Goal: Complete application form

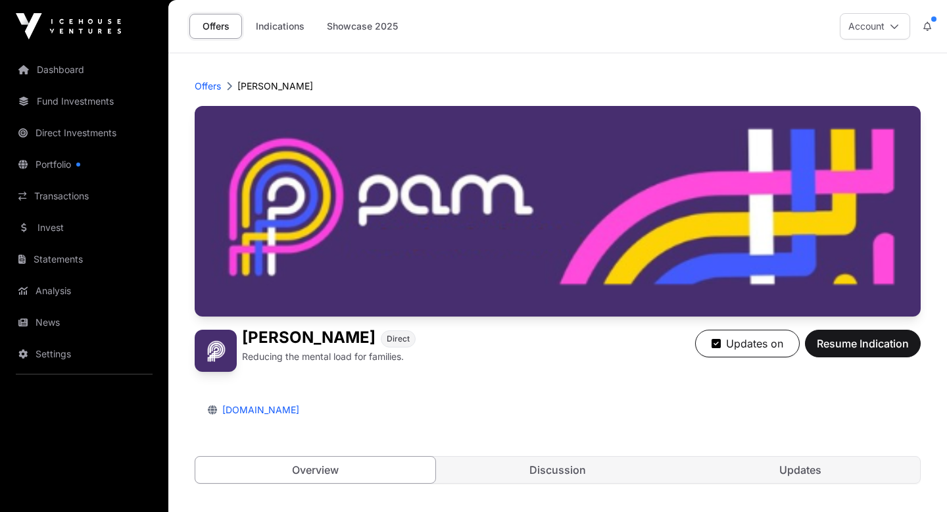
scroll to position [521, 0]
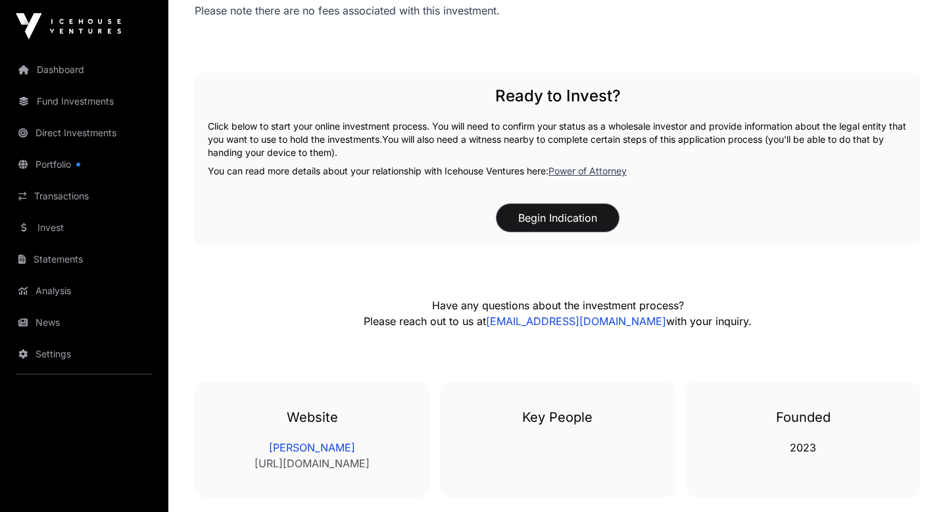
click at [592, 216] on button "Begin Indication" at bounding box center [557, 218] width 122 height 28
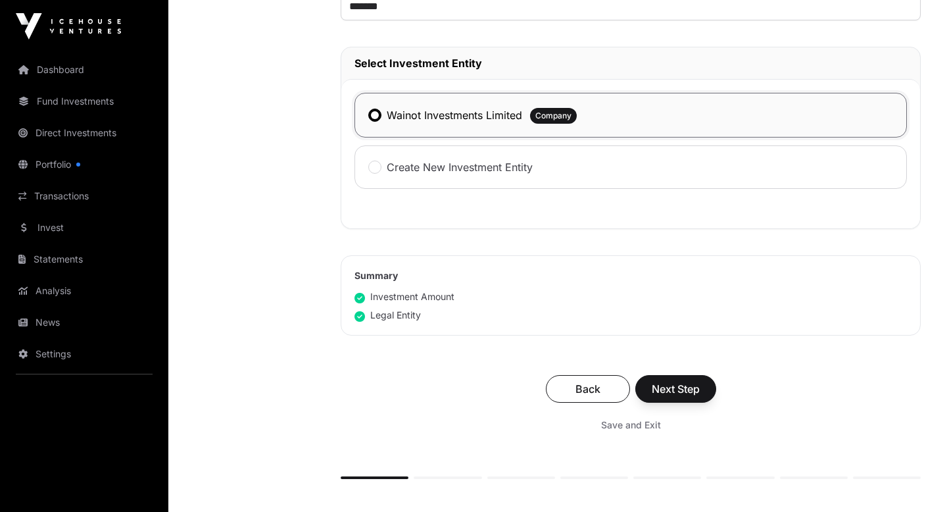
scroll to position [656, 0]
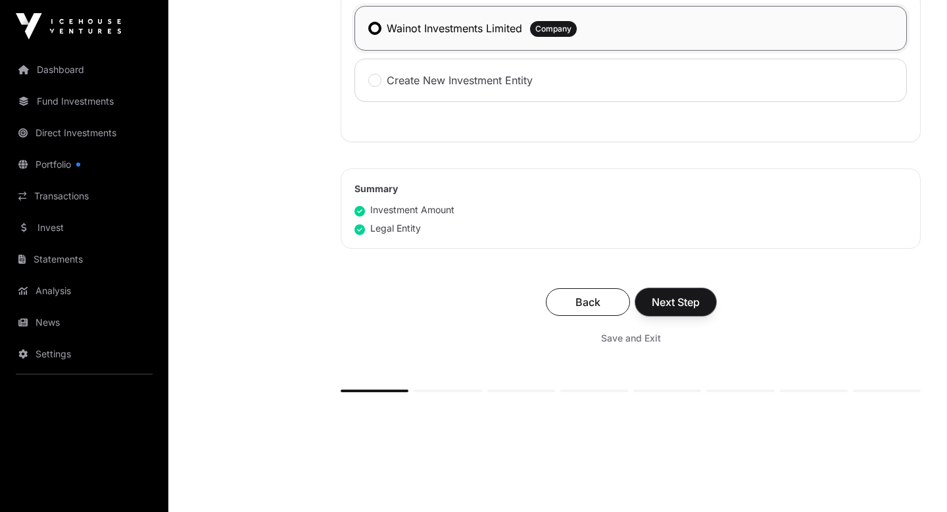
click at [667, 304] on span "Next Step" at bounding box center [676, 302] width 48 height 16
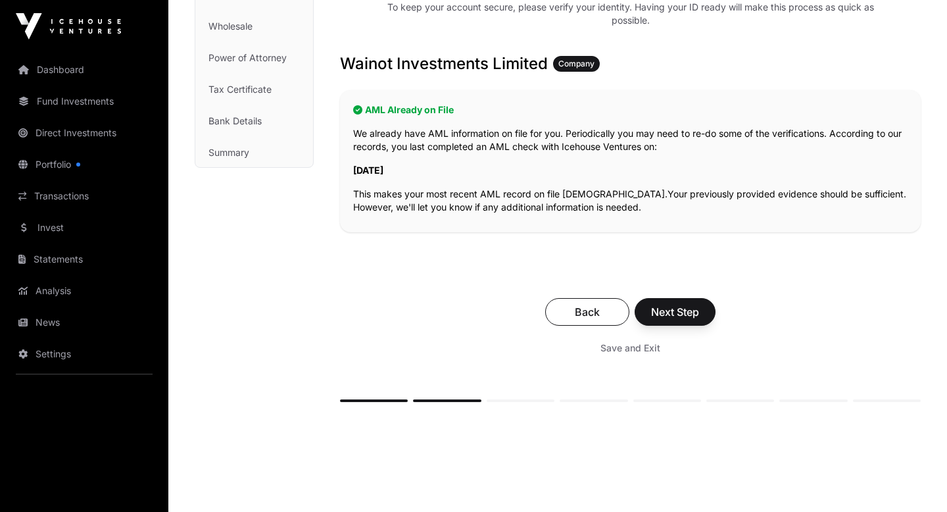
scroll to position [245, 0]
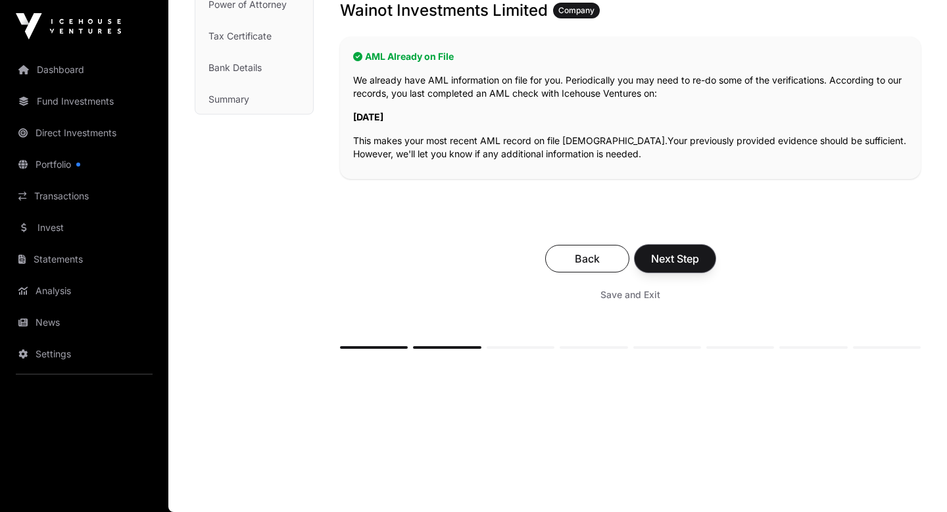
click at [681, 253] on span "Next Step" at bounding box center [675, 259] width 48 height 16
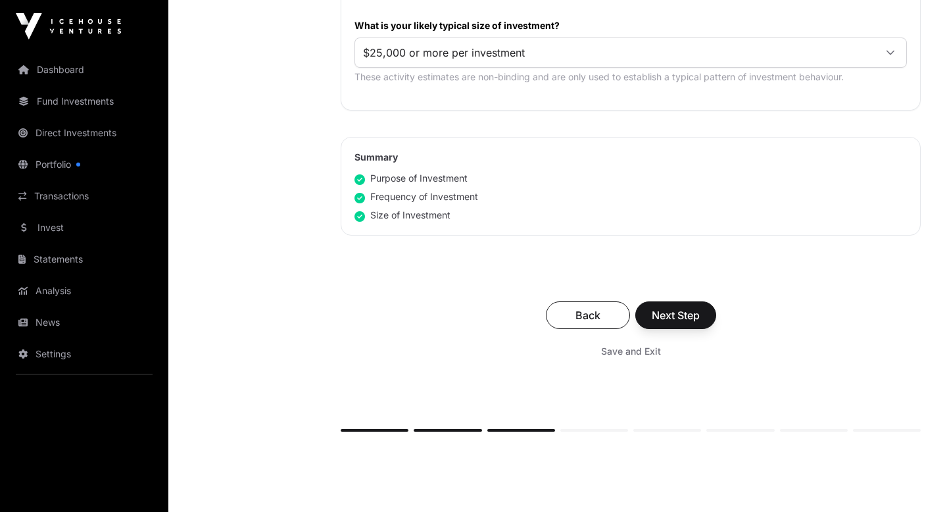
scroll to position [876, 0]
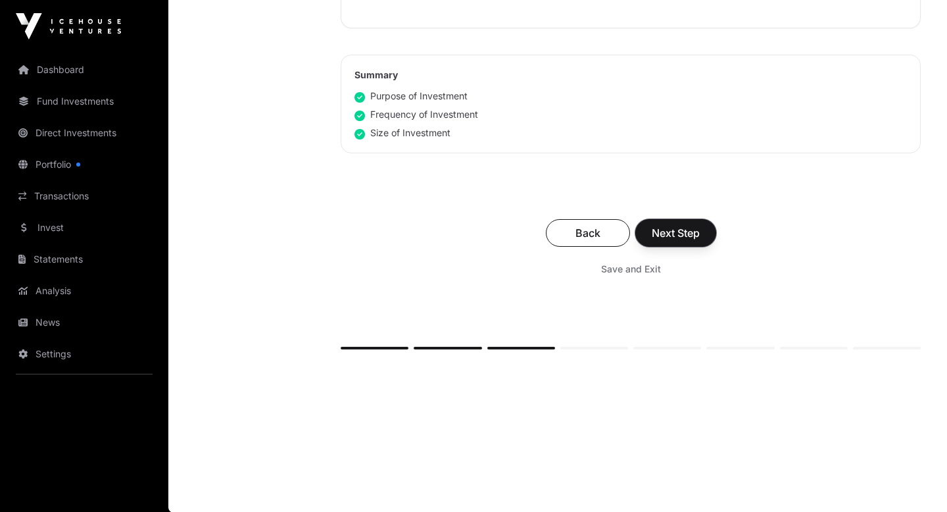
click at [664, 230] on span "Next Step" at bounding box center [676, 233] width 48 height 16
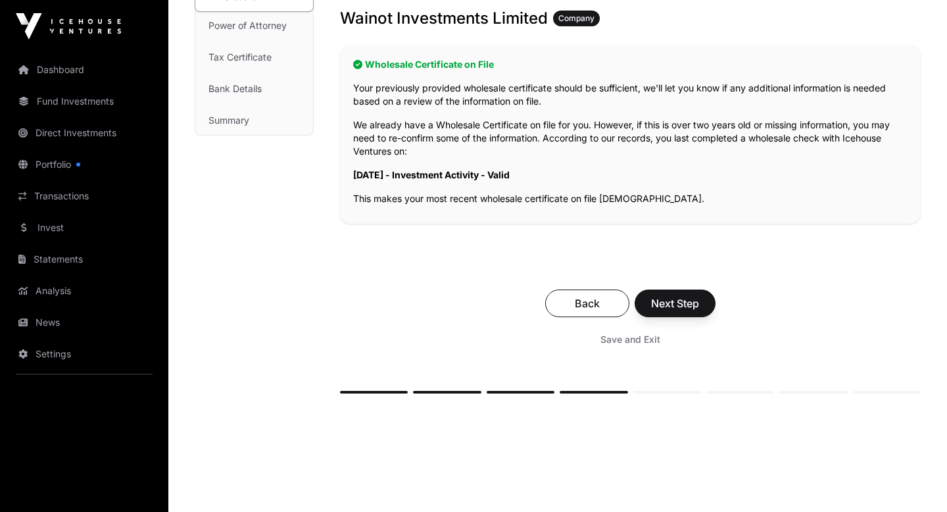
scroll to position [269, 0]
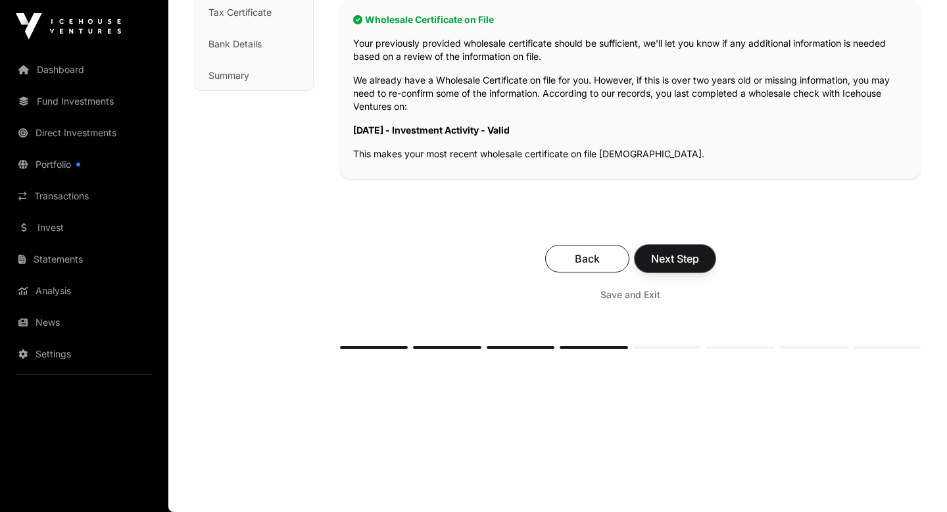
click at [702, 265] on button "Next Step" at bounding box center [675, 259] width 81 height 28
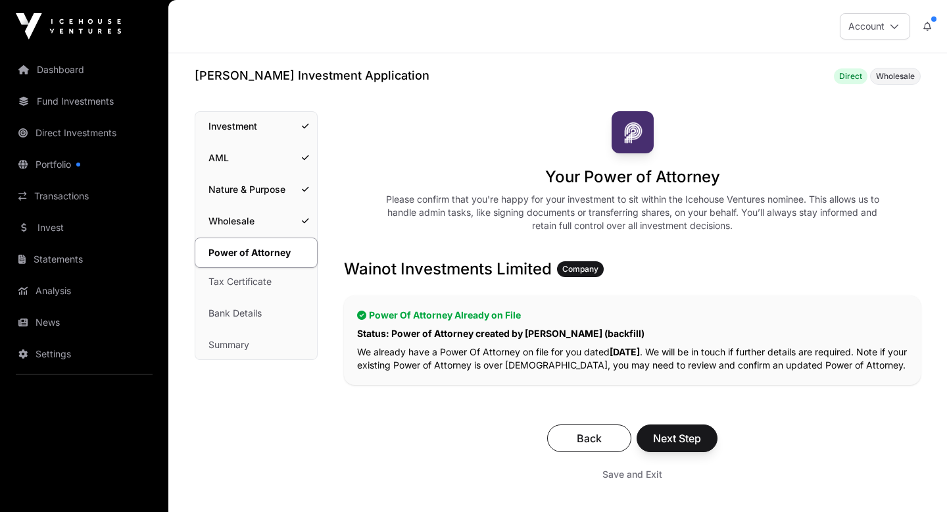
scroll to position [206, 0]
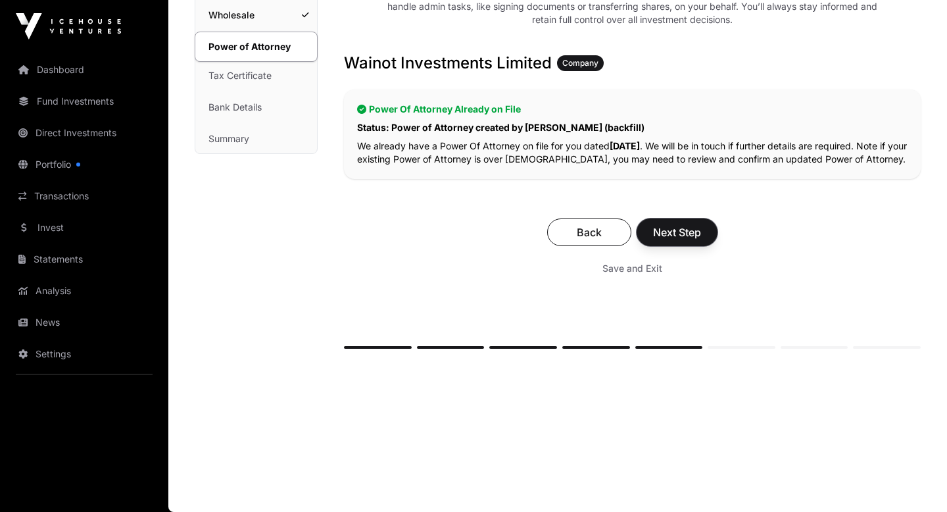
click at [698, 236] on span "Next Step" at bounding box center [677, 232] width 48 height 16
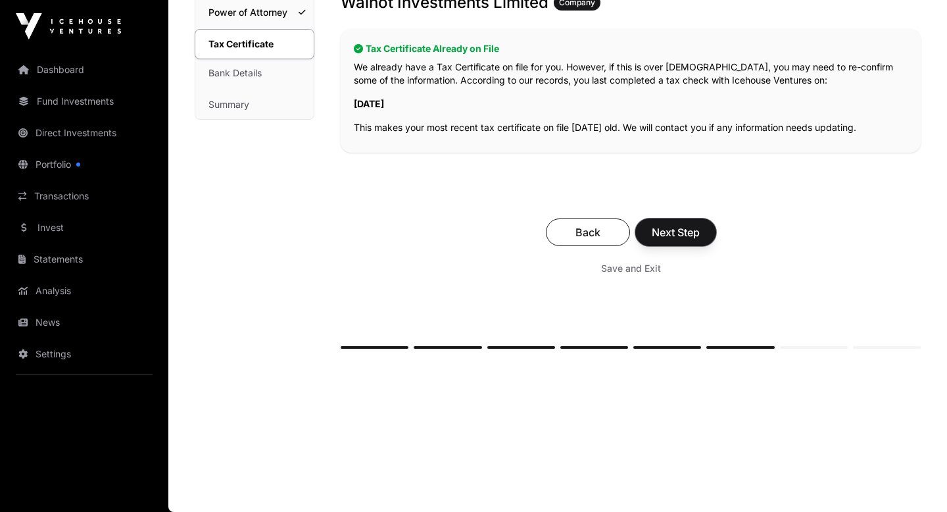
click at [699, 222] on button "Next Step" at bounding box center [675, 232] width 81 height 28
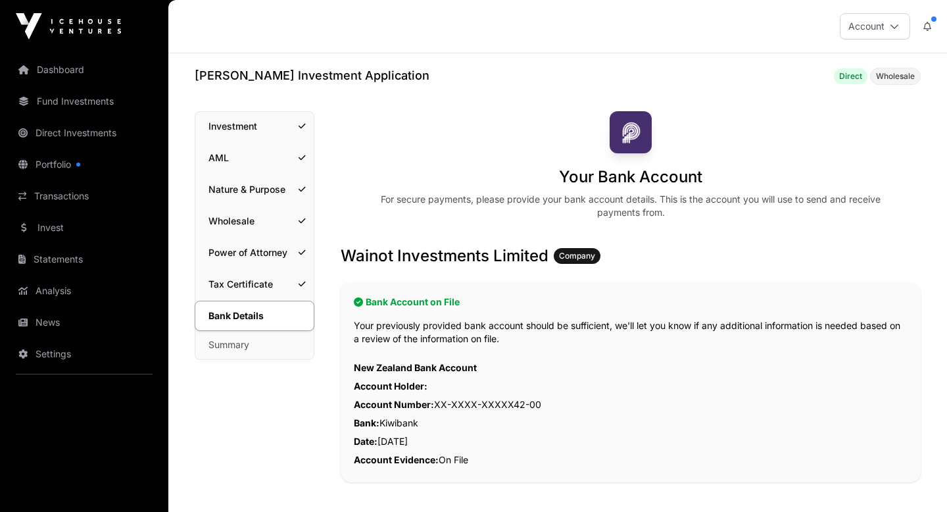
scroll to position [303, 0]
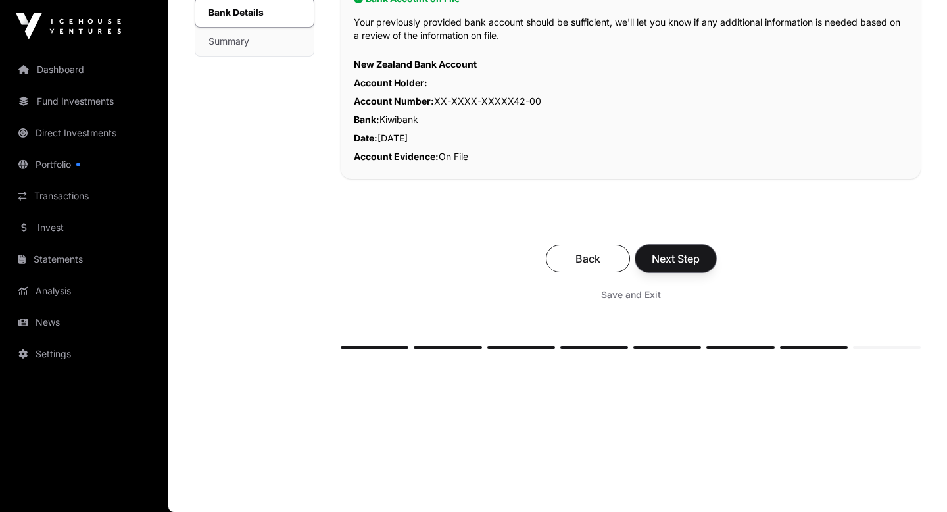
click at [697, 256] on span "Next Step" at bounding box center [676, 259] width 48 height 16
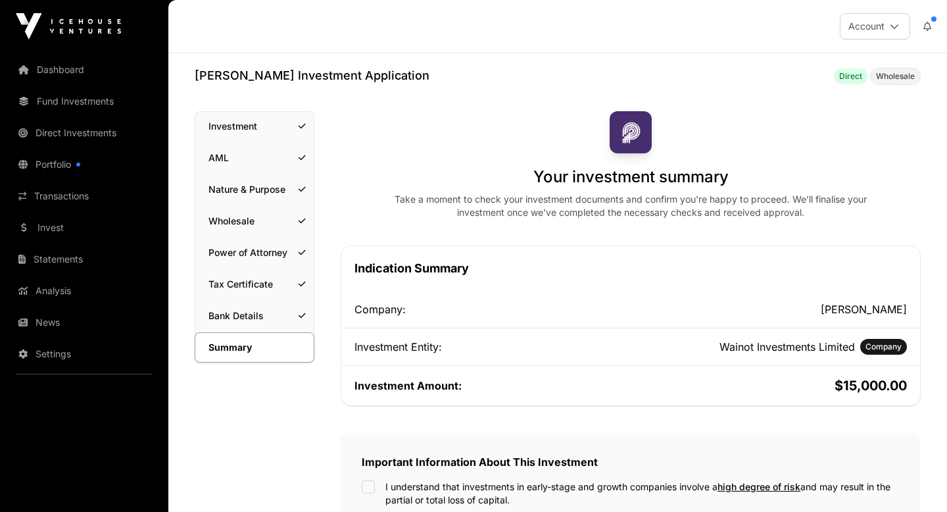
scroll to position [487, 0]
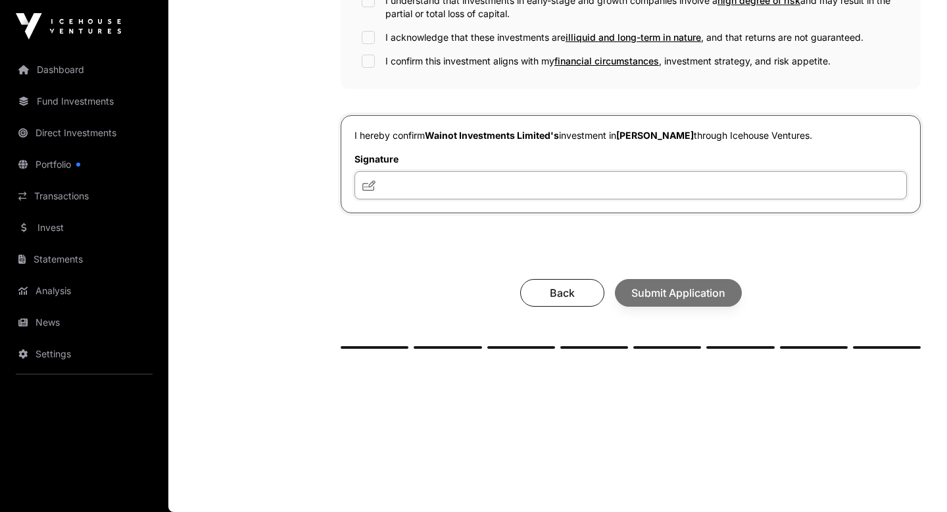
click at [516, 181] on input "text" at bounding box center [630, 185] width 552 height 28
click at [369, 183] on icon at bounding box center [368, 185] width 13 height 11
click at [410, 180] on input "text" at bounding box center [630, 185] width 552 height 28
type input "**********"
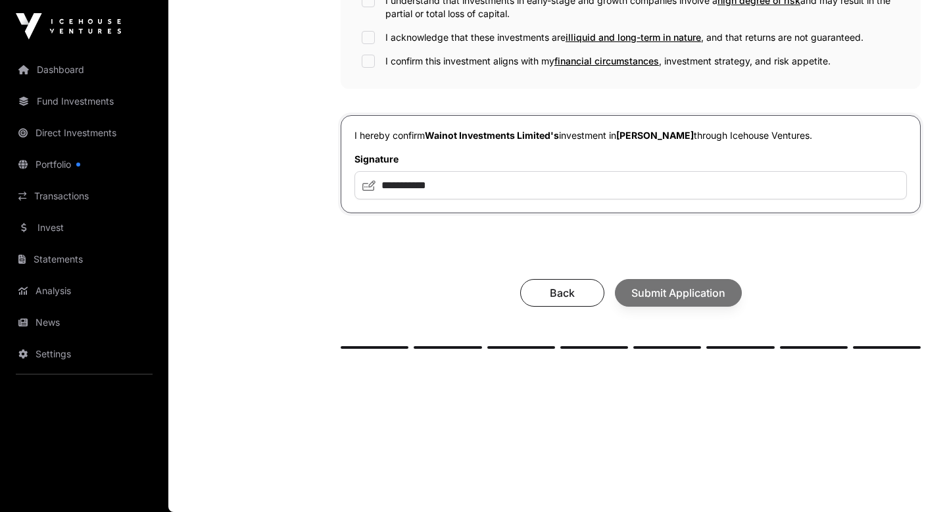
click at [696, 283] on div "Back Submit Application" at bounding box center [631, 293] width 554 height 28
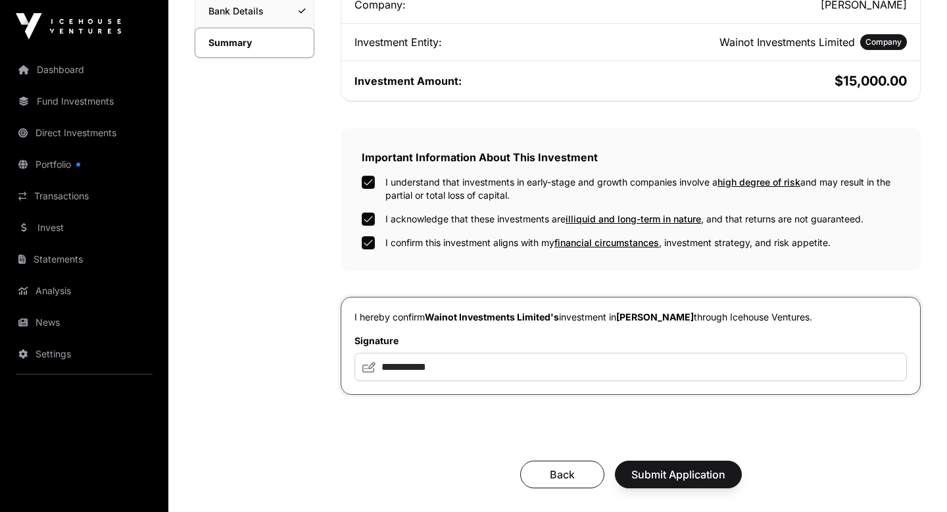
scroll to position [399, 0]
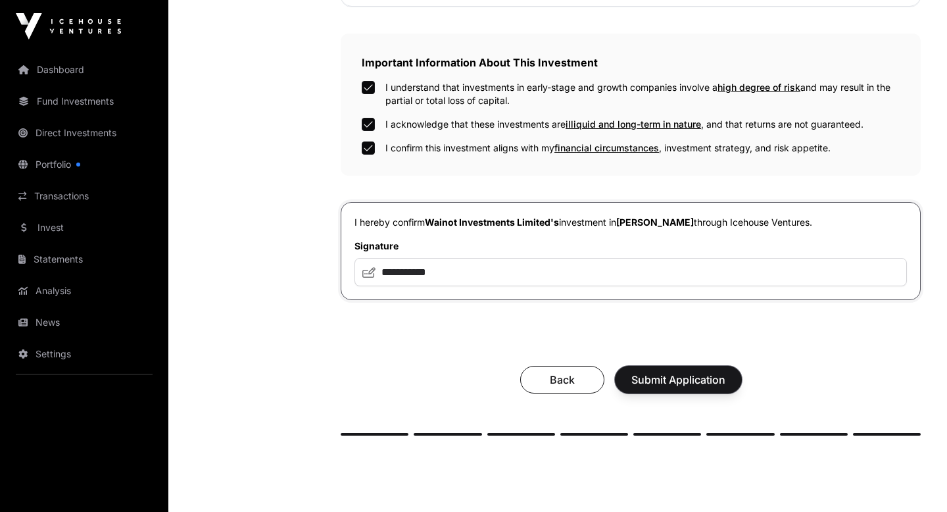
click at [700, 382] on span "Submit Application" at bounding box center [678, 380] width 94 height 16
